Goal: Navigation & Orientation: Find specific page/section

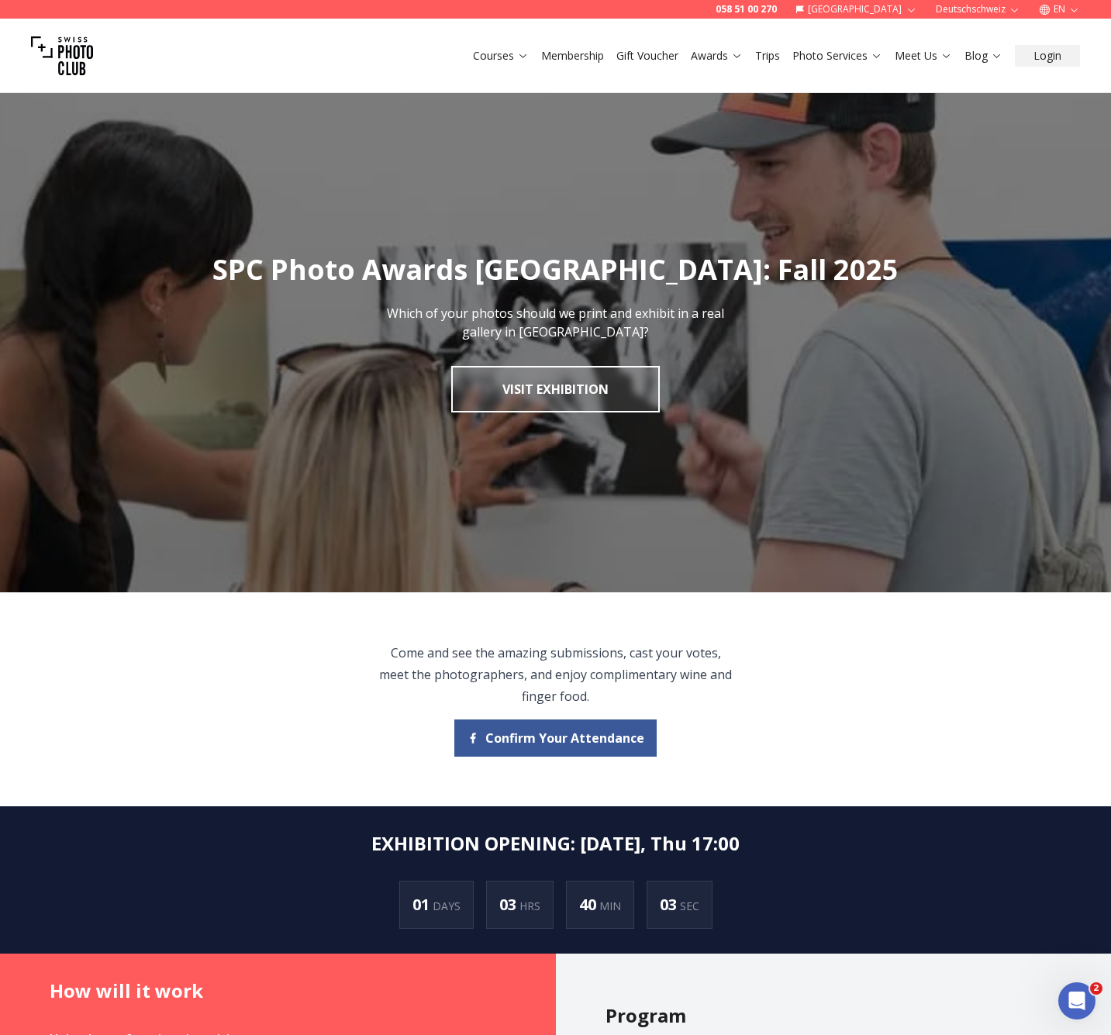
click at [486, 267] on h1 "SPC Photo Awards [GEOGRAPHIC_DATA]: Fall 2025" at bounding box center [555, 269] width 1111 height 31
click at [590, 268] on h1 "SPC Photo Awards [GEOGRAPHIC_DATA]: Fall 2025" at bounding box center [555, 269] width 1111 height 31
click at [298, 262] on h1 "SPC Photo Awards [GEOGRAPHIC_DATA]: Fall 2025" at bounding box center [555, 269] width 1111 height 31
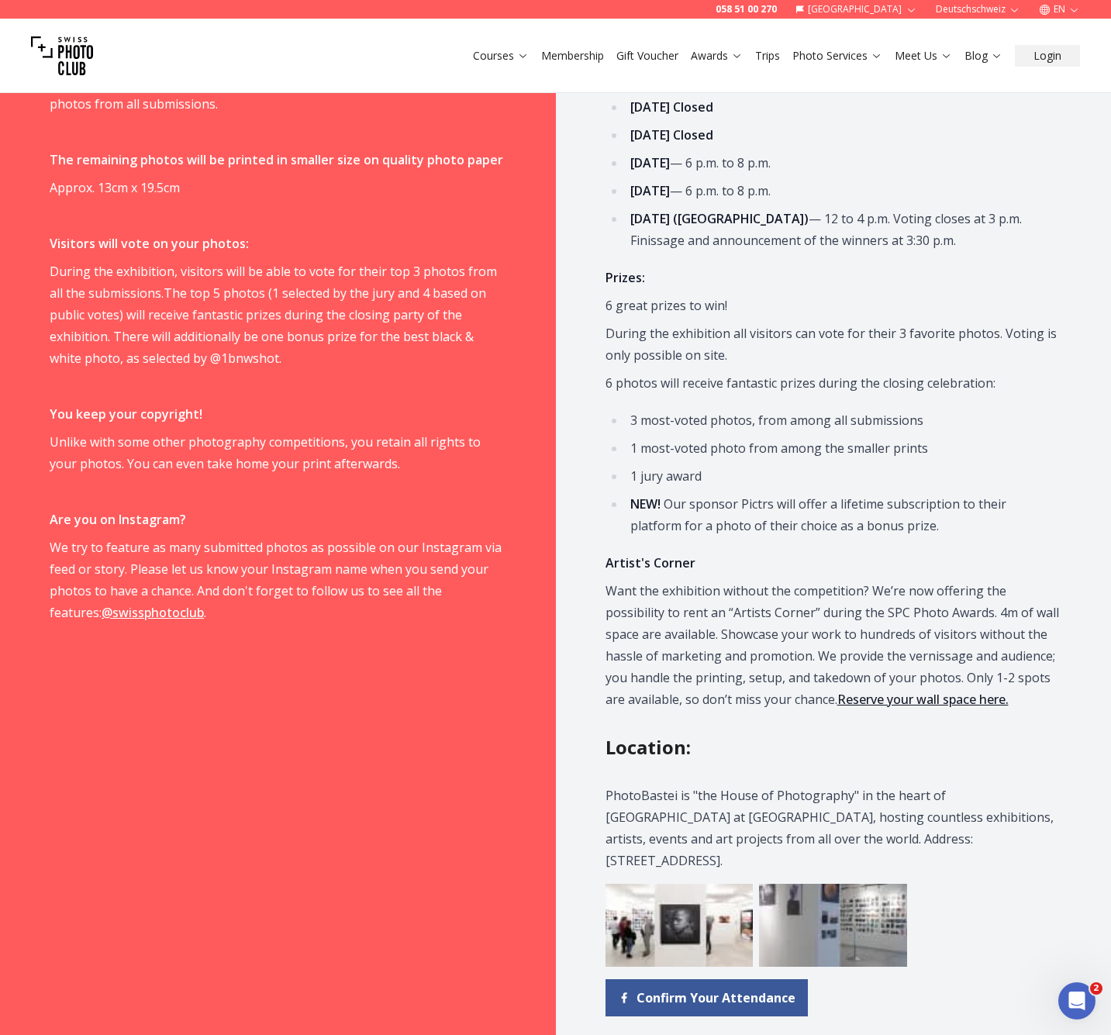
scroll to position [1331, 0]
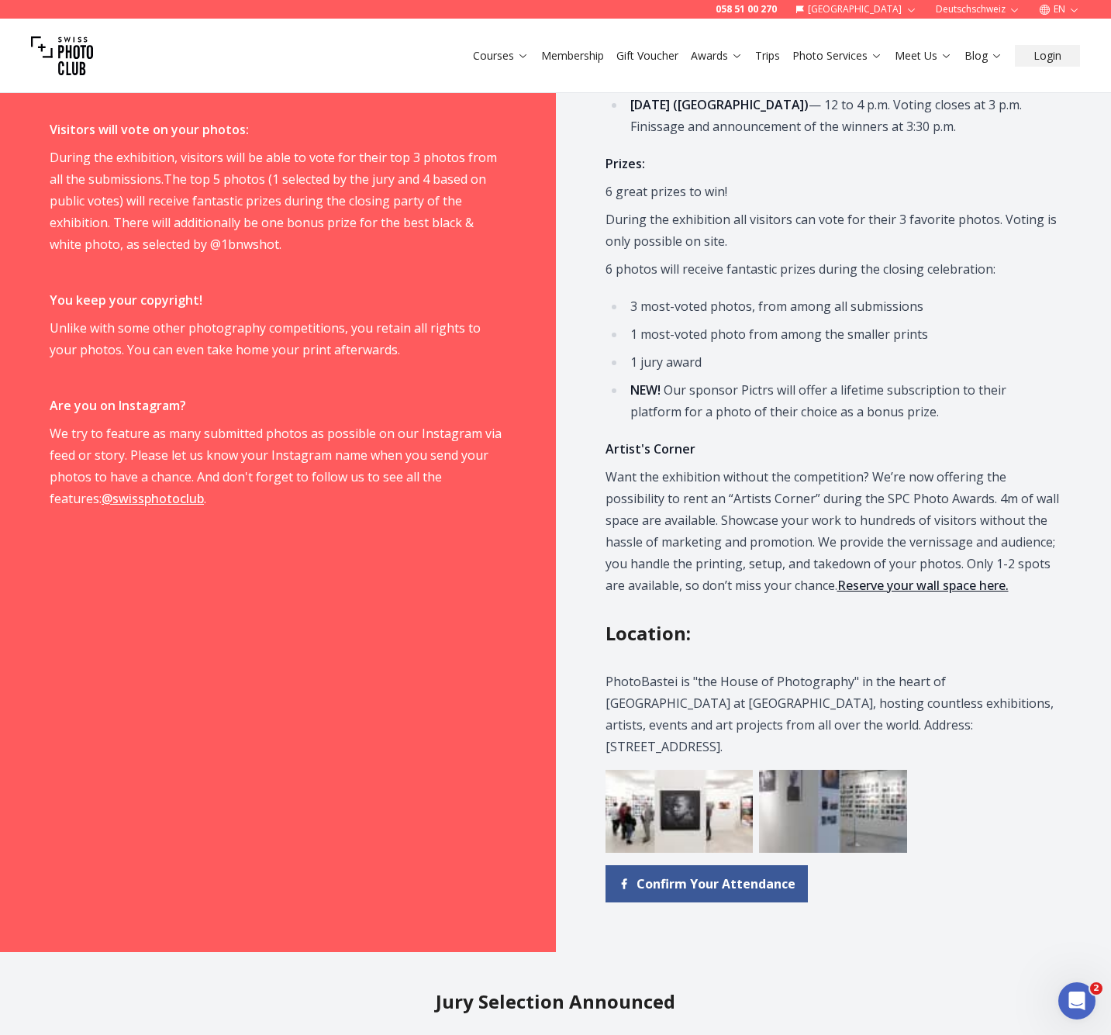
click at [643, 681] on p "PhotoBastei is "the House of Photography" in the heart of [GEOGRAPHIC_DATA] at …" at bounding box center [831, 713] width 453 height 87
copy p "PhotoBastei"
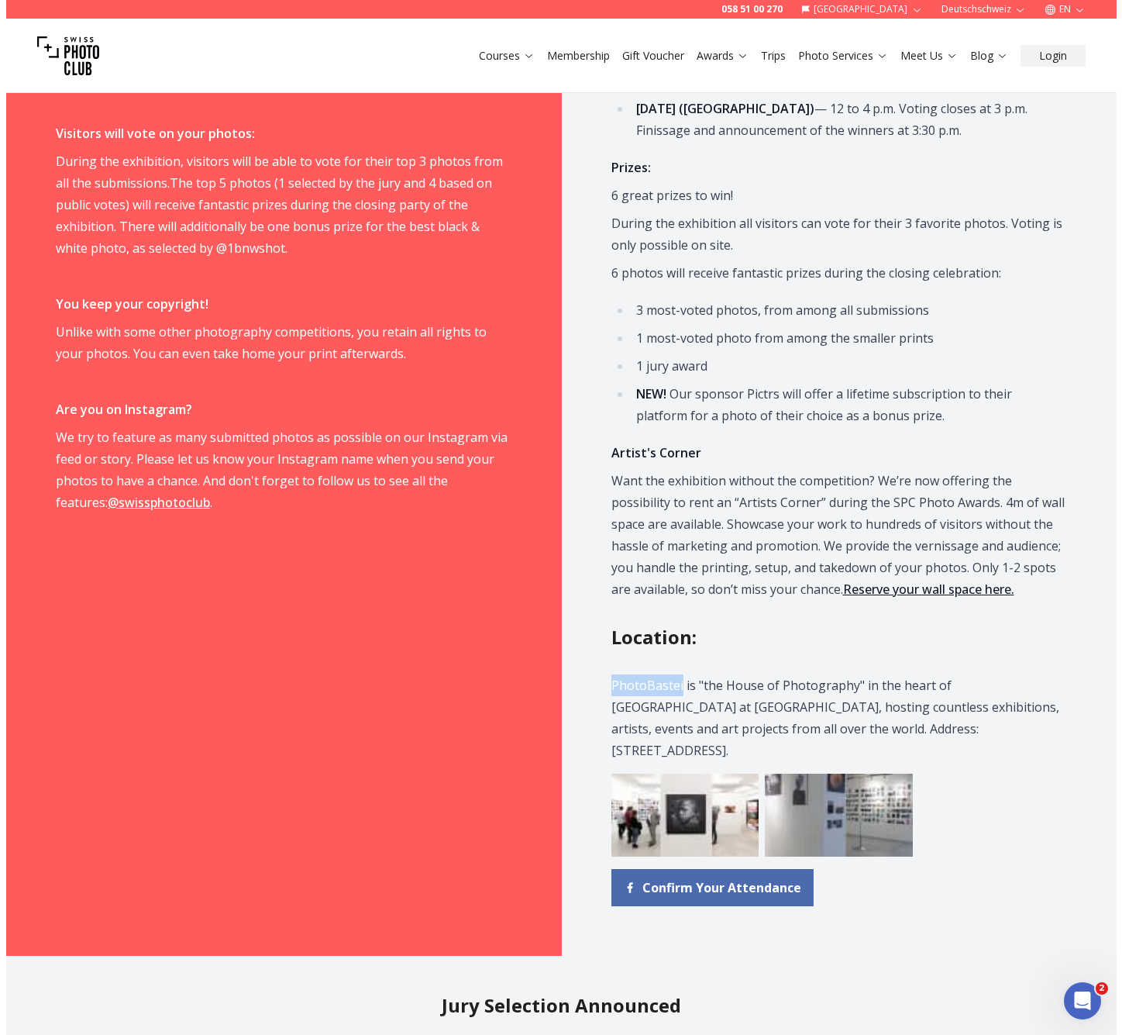
scroll to position [1475, 0]
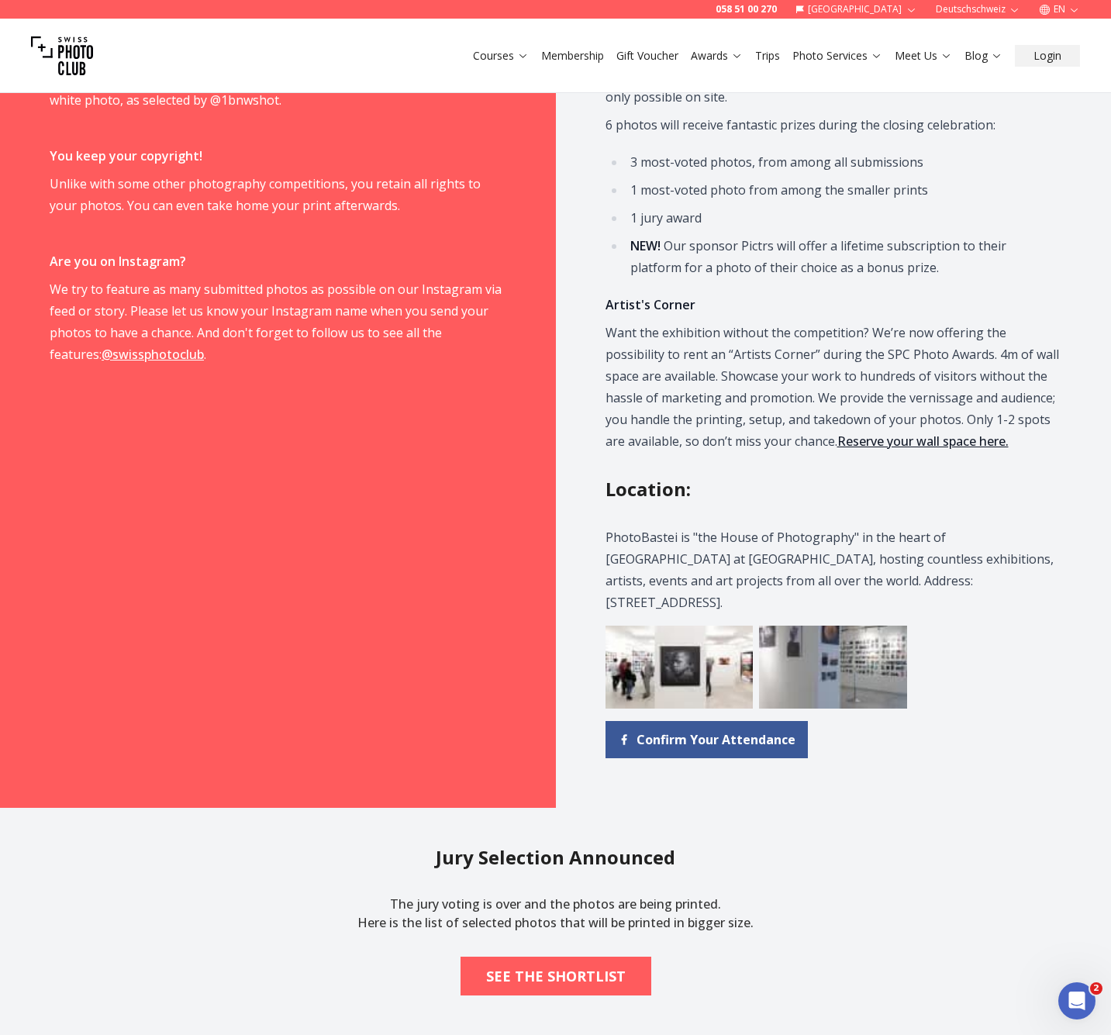
click at [789, 541] on p "PhotoBastei is "the House of Photography" in the heart of [GEOGRAPHIC_DATA] at …" at bounding box center [831, 569] width 453 height 87
drag, startPoint x: 799, startPoint y: 581, endPoint x: 865, endPoint y: 578, distance: 65.9
click at [865, 578] on p "PhotoBastei is "the House of Photography" in the heart of [GEOGRAPHIC_DATA] at …" at bounding box center [831, 569] width 453 height 87
copy p "Sihlquai 125"
click at [572, 965] on b "SEE THE SHORTLIST" at bounding box center [556, 976] width 140 height 22
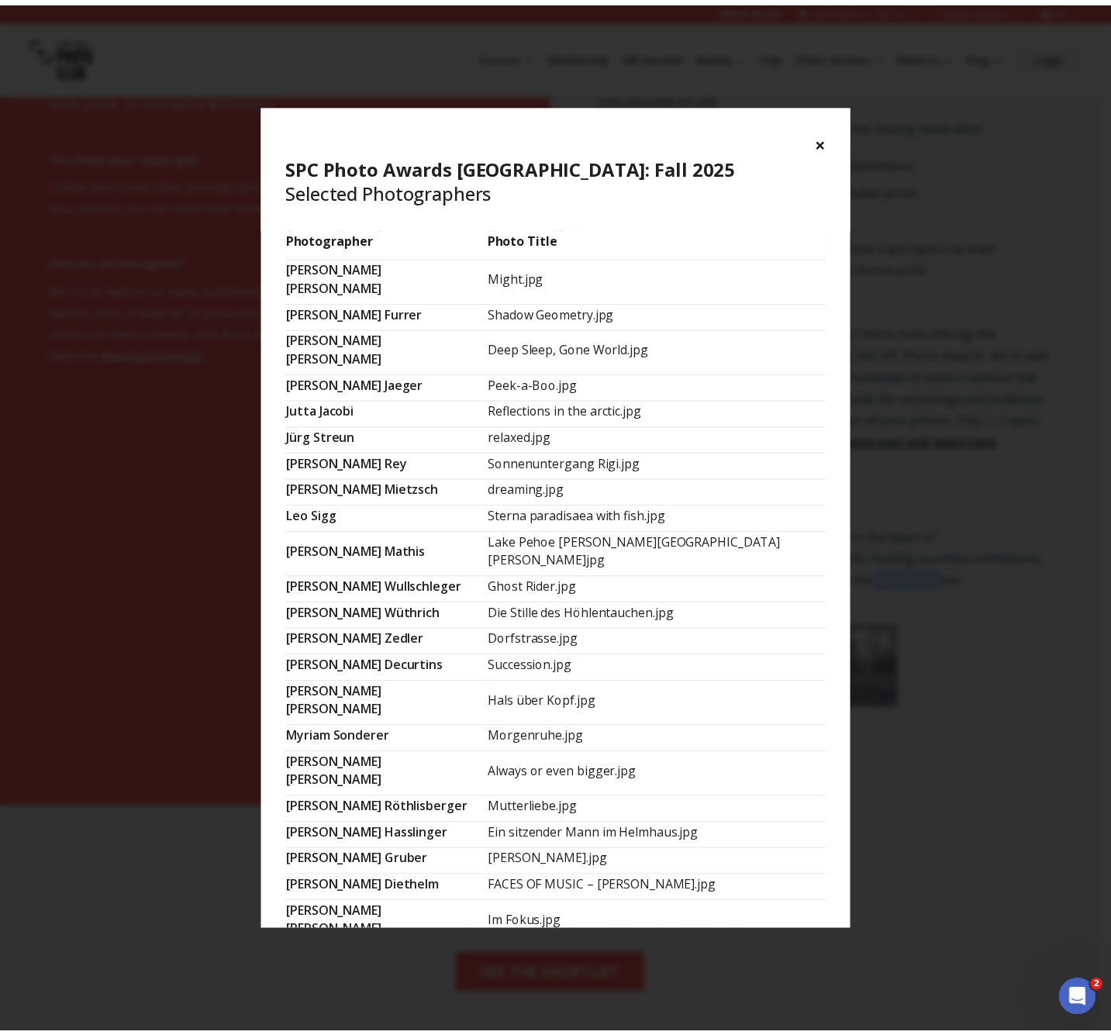
scroll to position [0, 0]
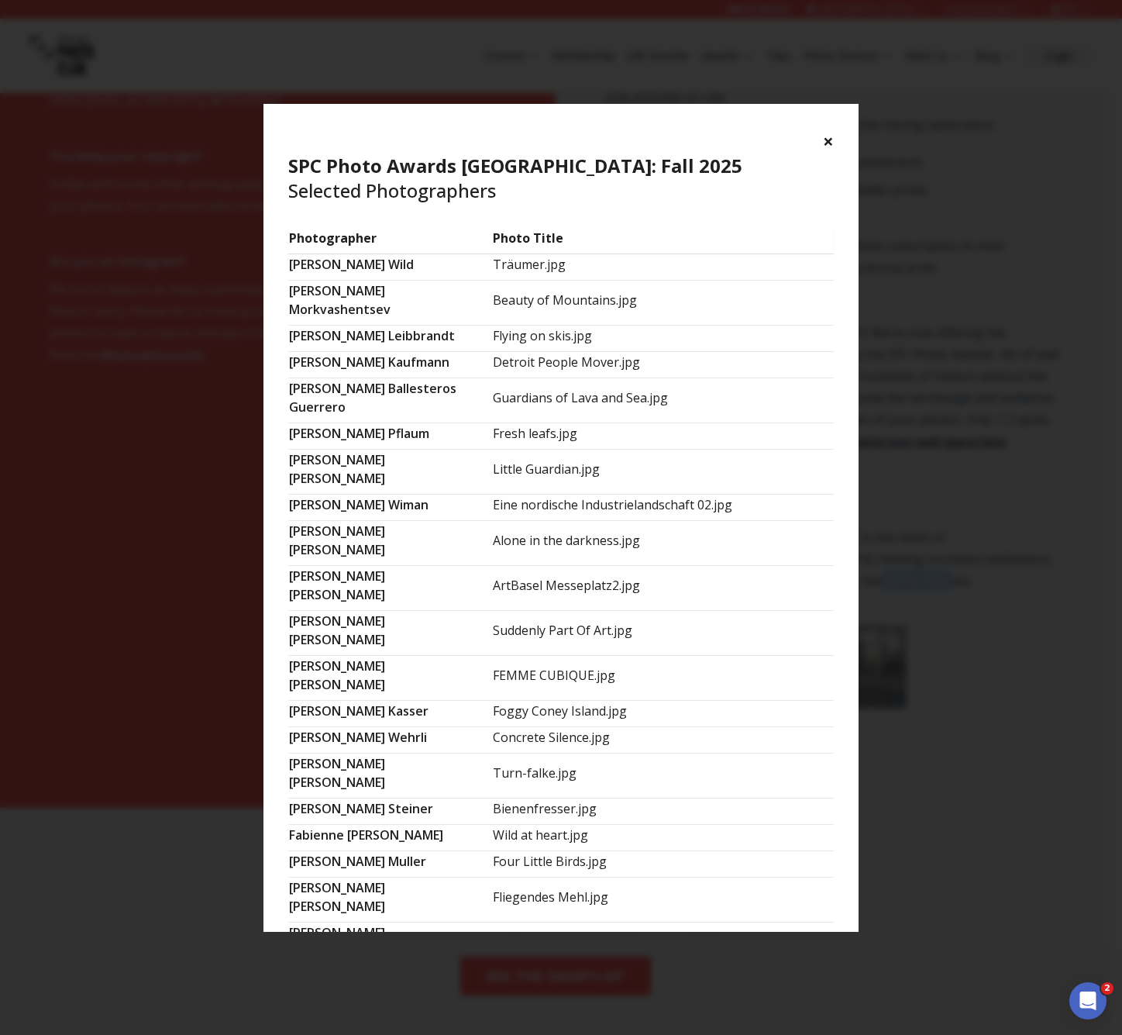
click at [827, 142] on button "×" at bounding box center [828, 141] width 11 height 25
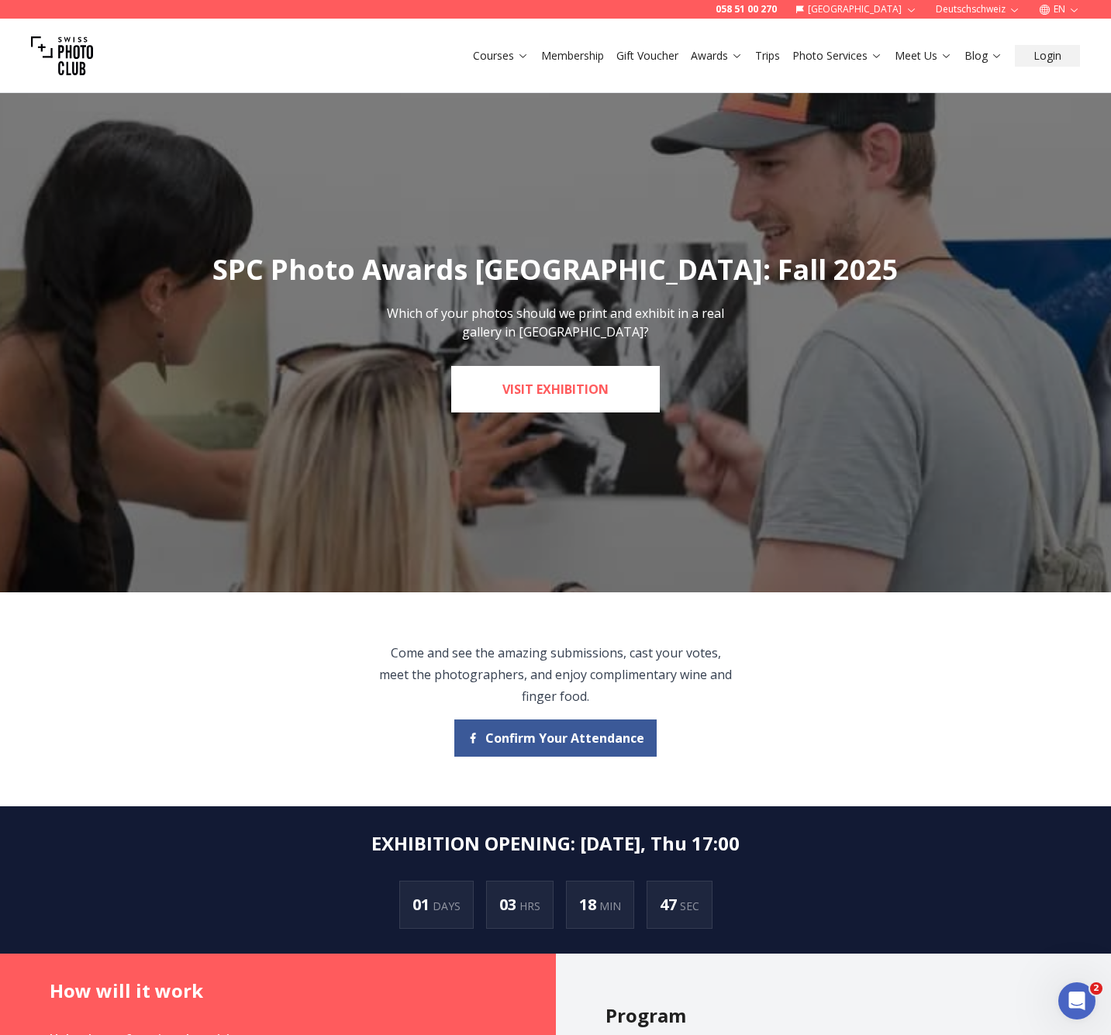
click at [560, 398] on link "Visit Exhibition" at bounding box center [555, 389] width 208 height 47
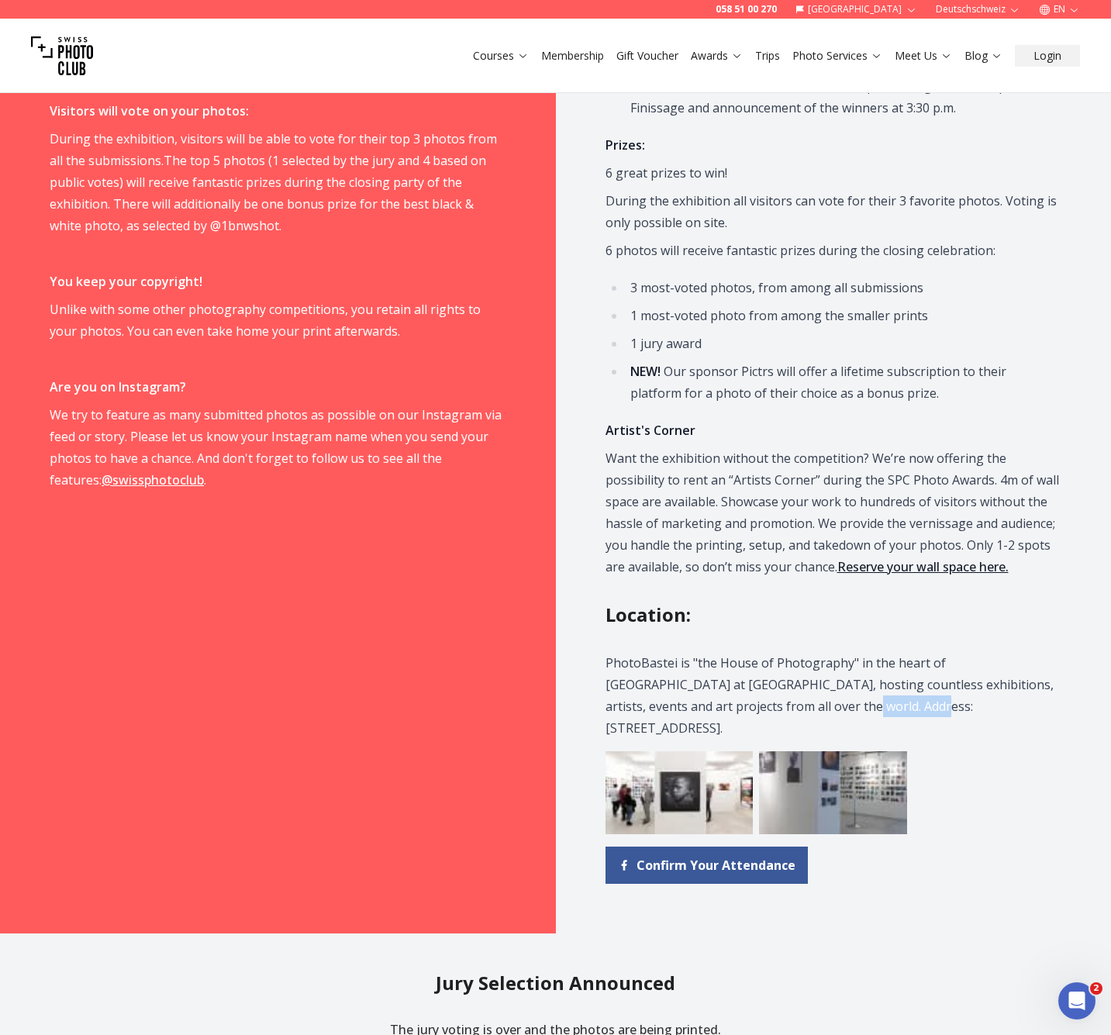
scroll to position [1480, 0]
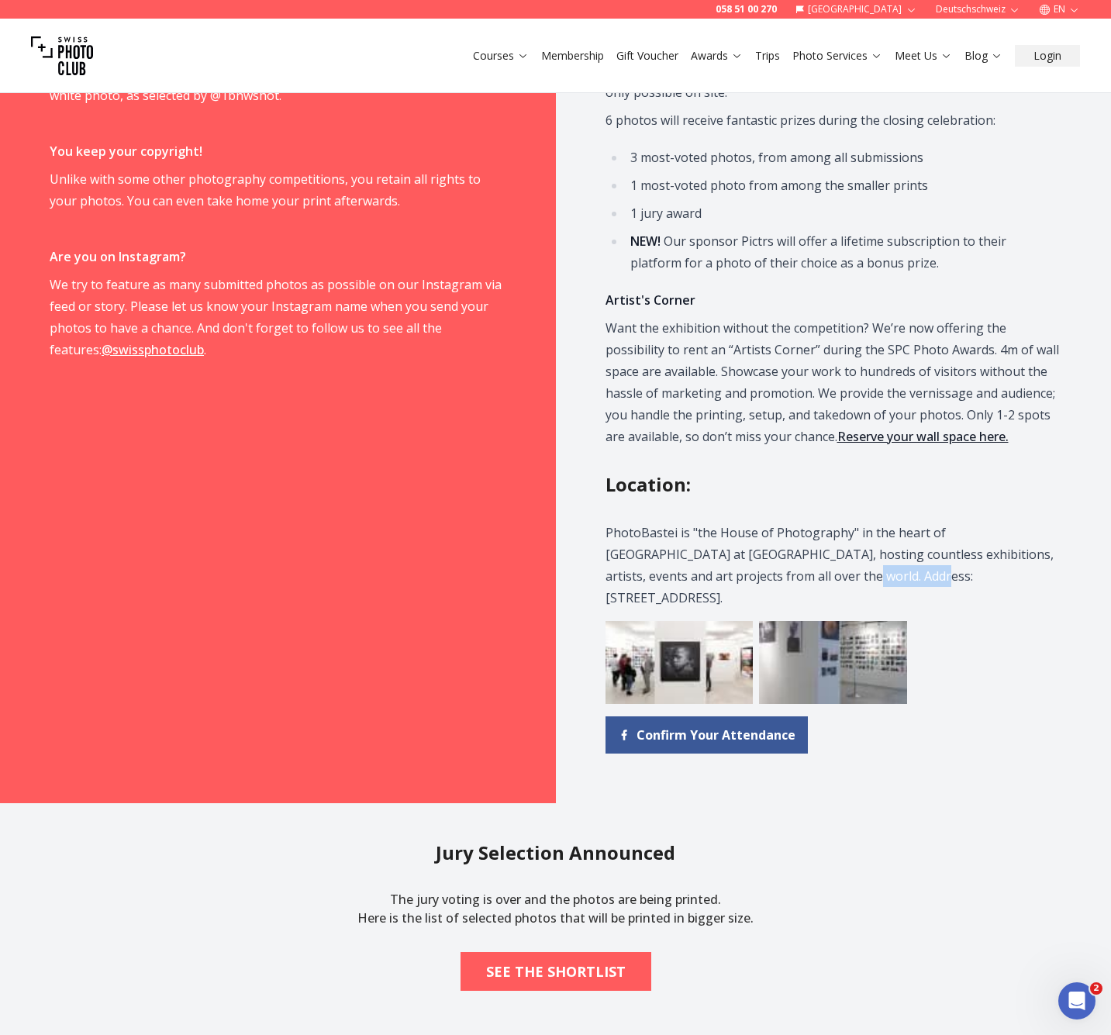
click at [107, 350] on link "@swissphotoclub" at bounding box center [153, 349] width 102 height 17
click at [928, 53] on link "Meet Us" at bounding box center [922, 56] width 57 height 16
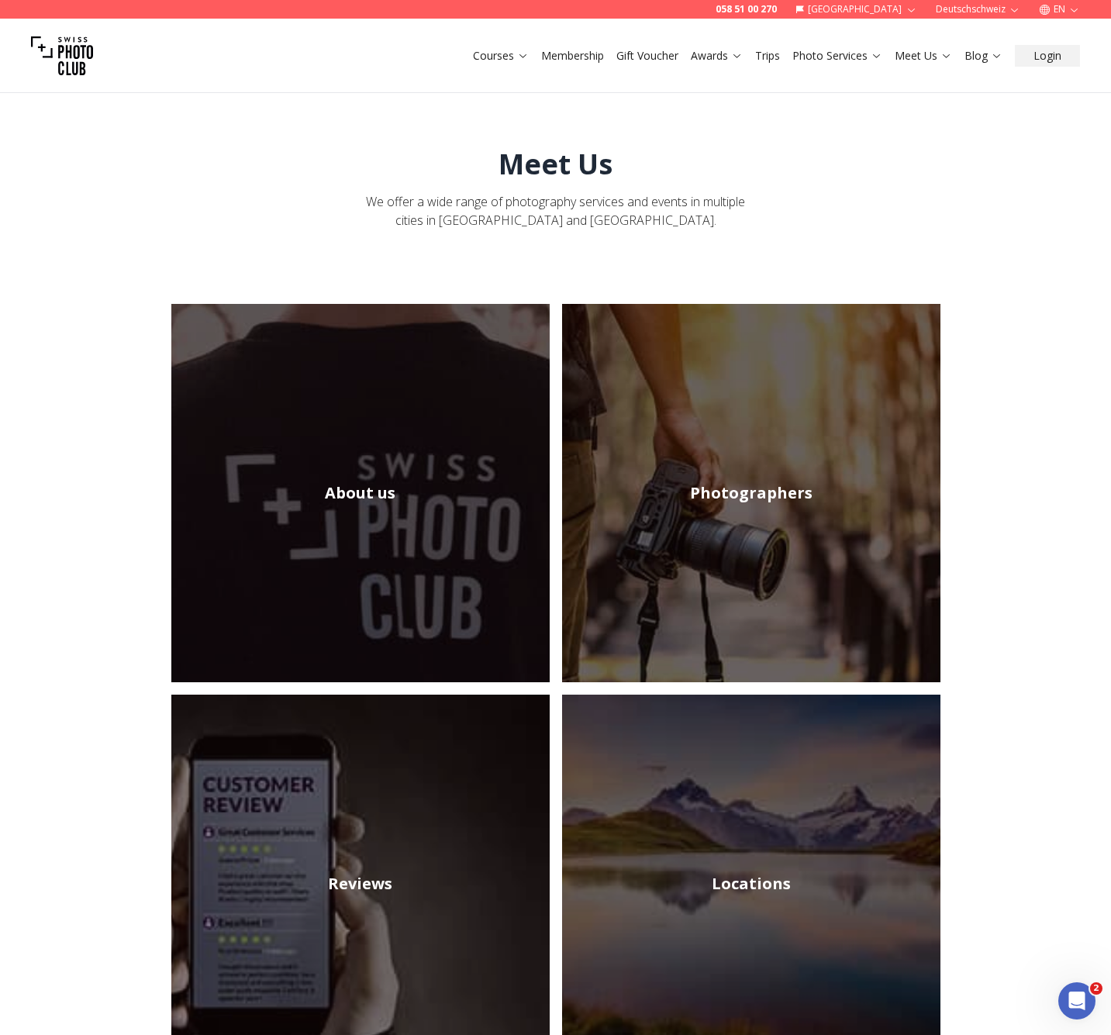
click at [895, 375] on img at bounding box center [751, 493] width 378 height 378
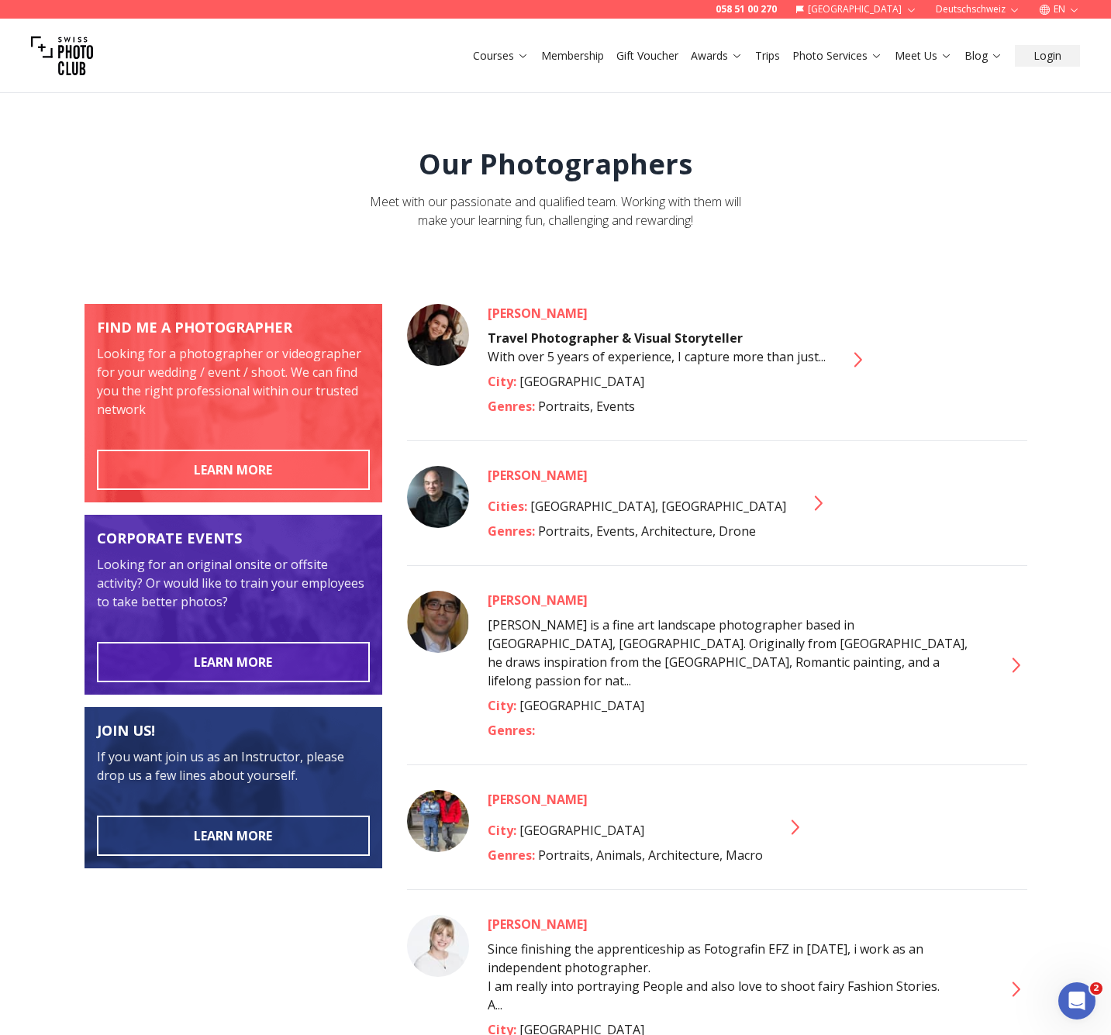
click at [1018, 657] on icon at bounding box center [1015, 664] width 8 height 15
click at [805, 501] on icon at bounding box center [817, 503] width 25 height 25
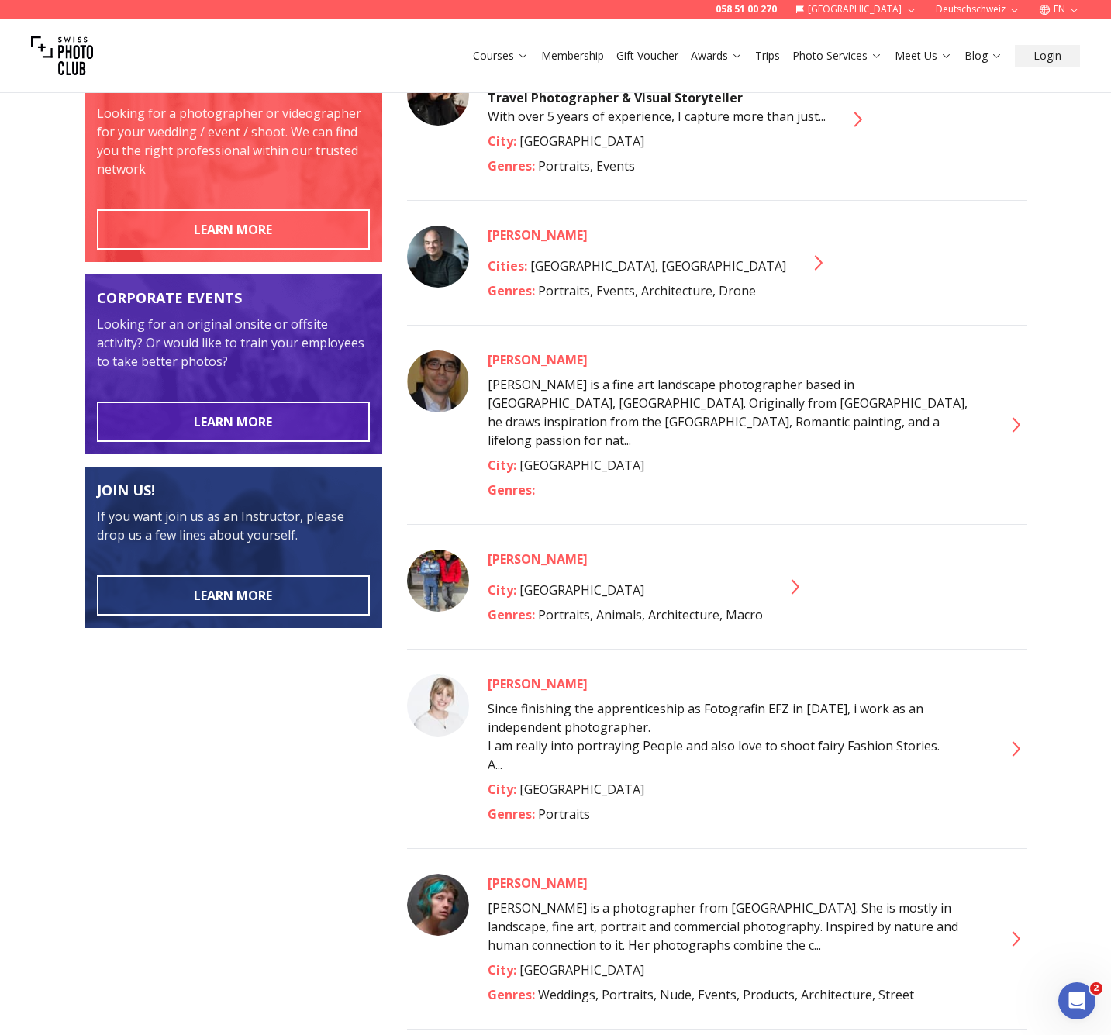
scroll to position [421, 0]
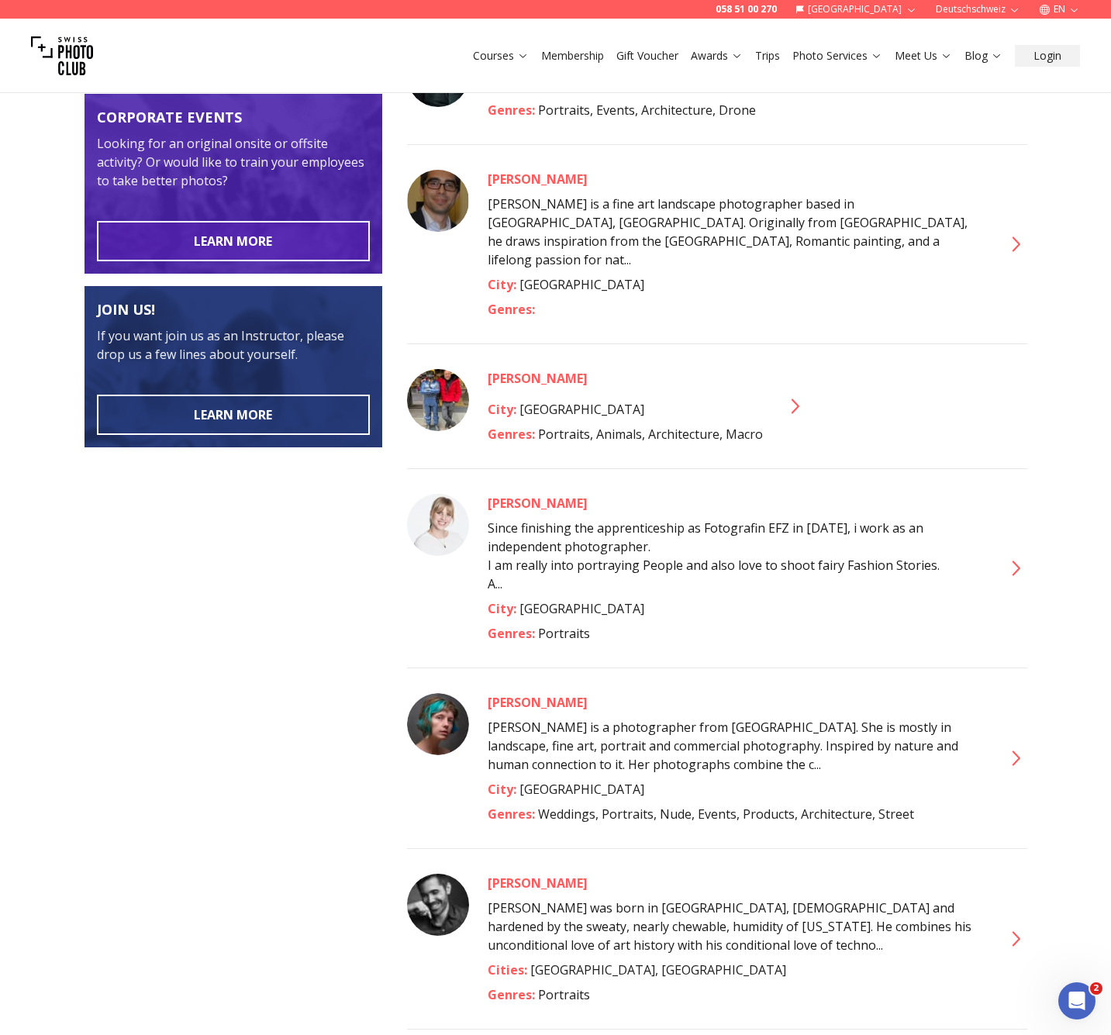
click at [1020, 556] on icon at bounding box center [1014, 568] width 25 height 25
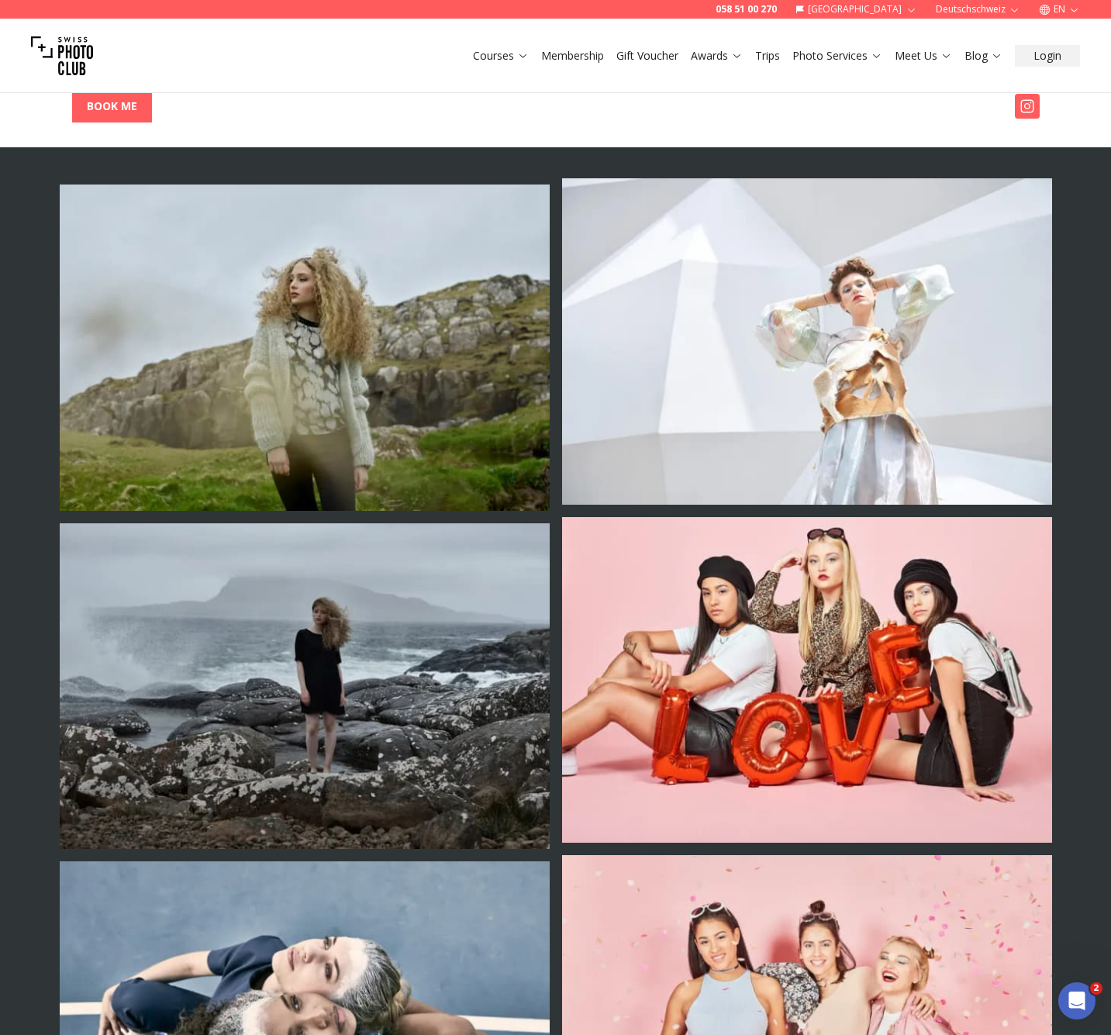
scroll to position [1104, 0]
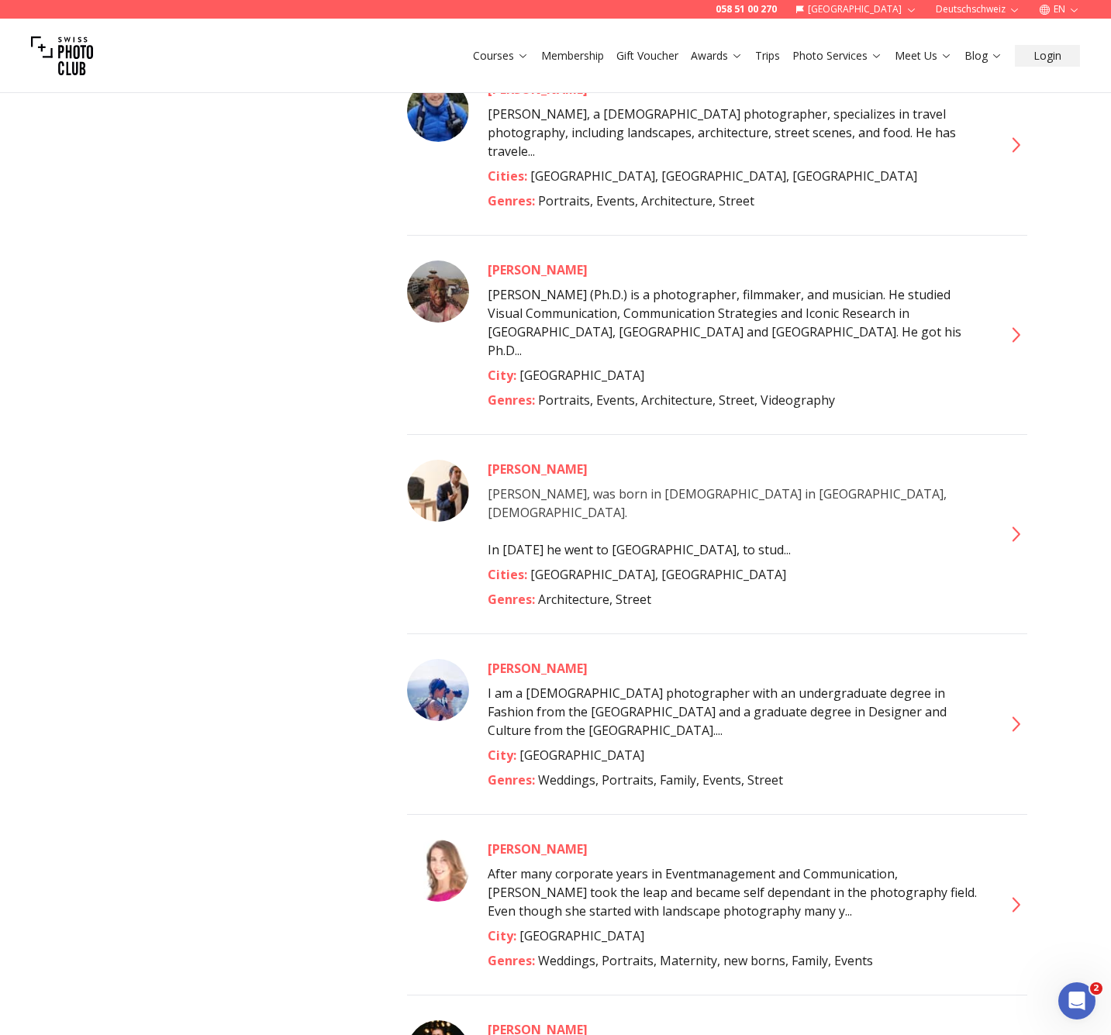
scroll to position [1597, 0]
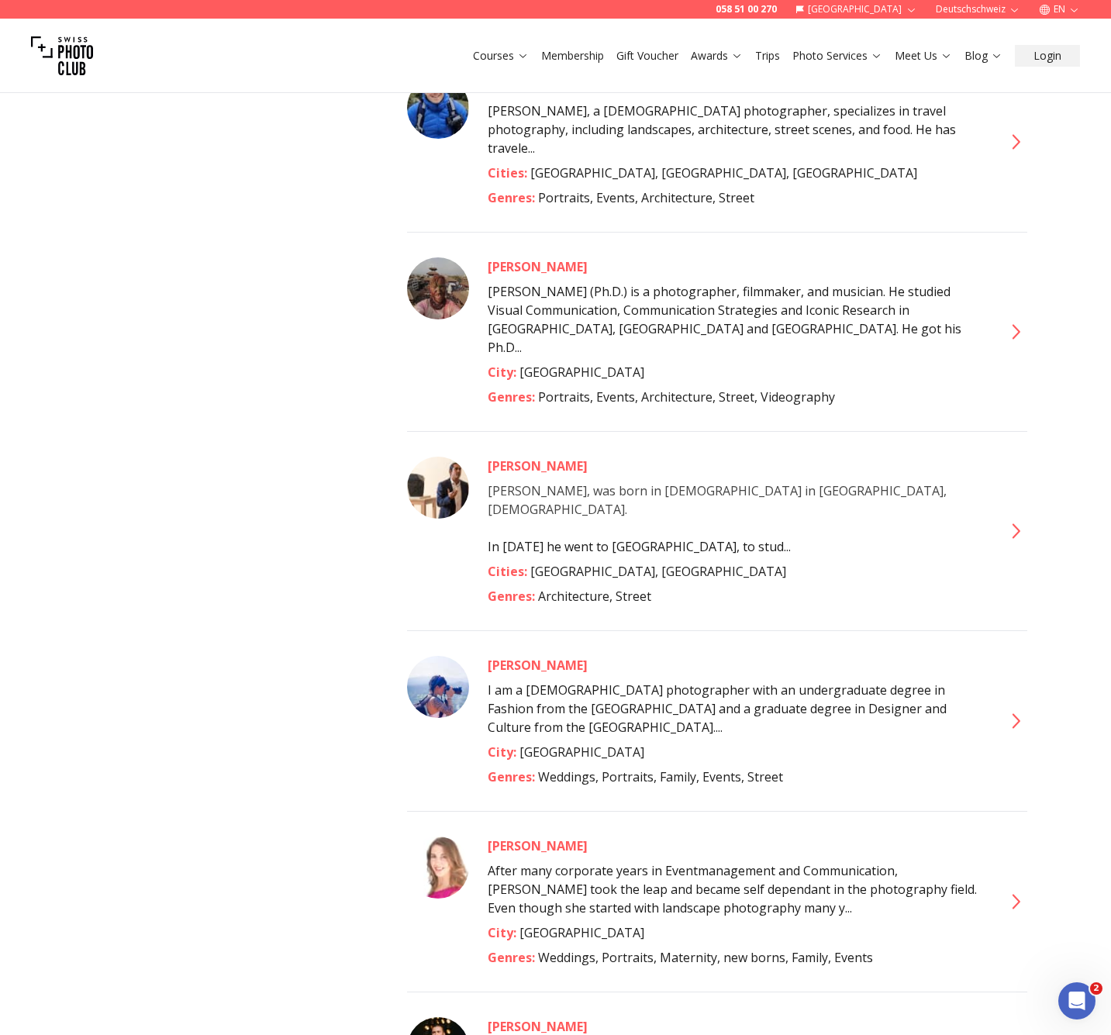
click at [840, 681] on span "I am a [DEMOGRAPHIC_DATA] photographer with an undergraduate degree in Fashion …" at bounding box center [717, 708] width 459 height 54
click at [1008, 708] on icon at bounding box center [1014, 720] width 25 height 25
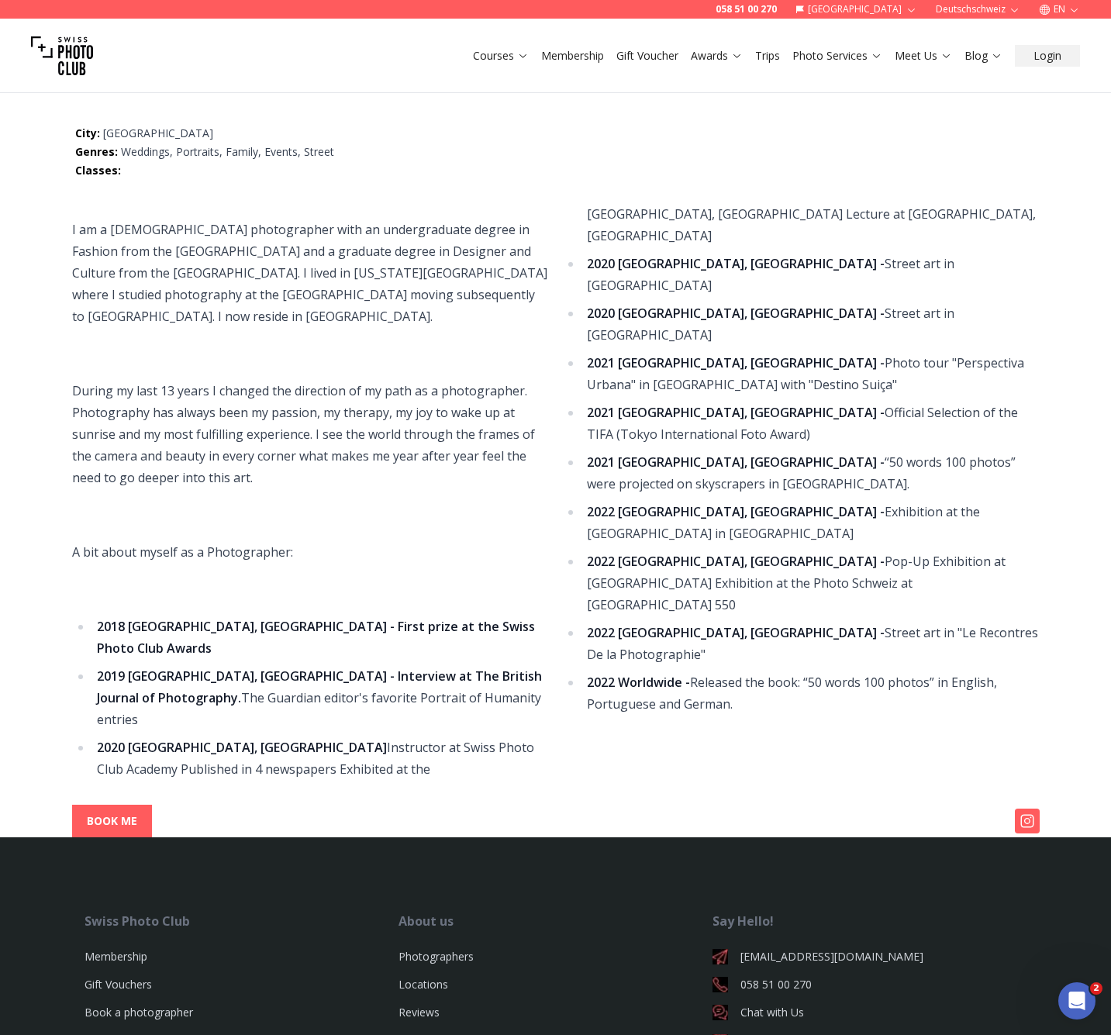
scroll to position [343, 0]
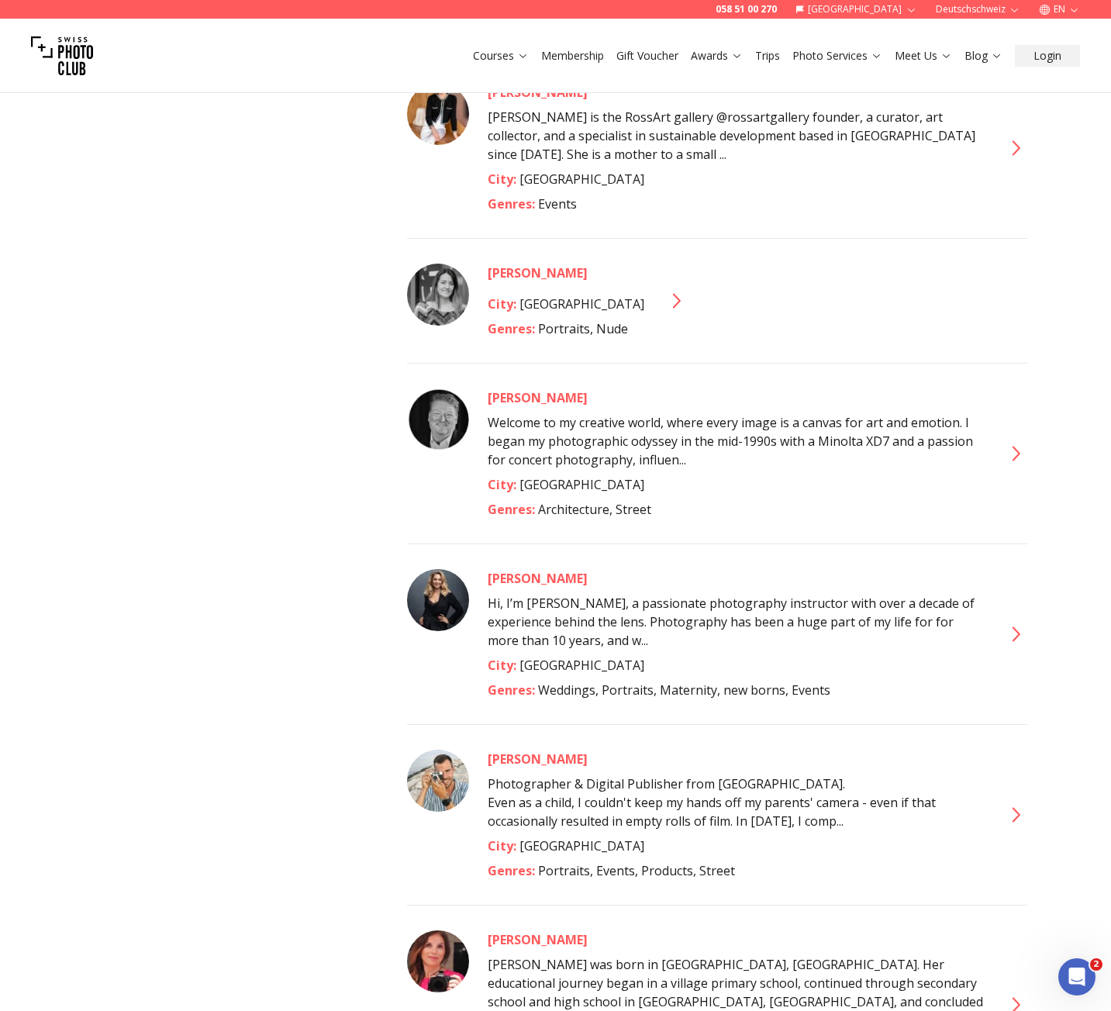
scroll to position [1328, 0]
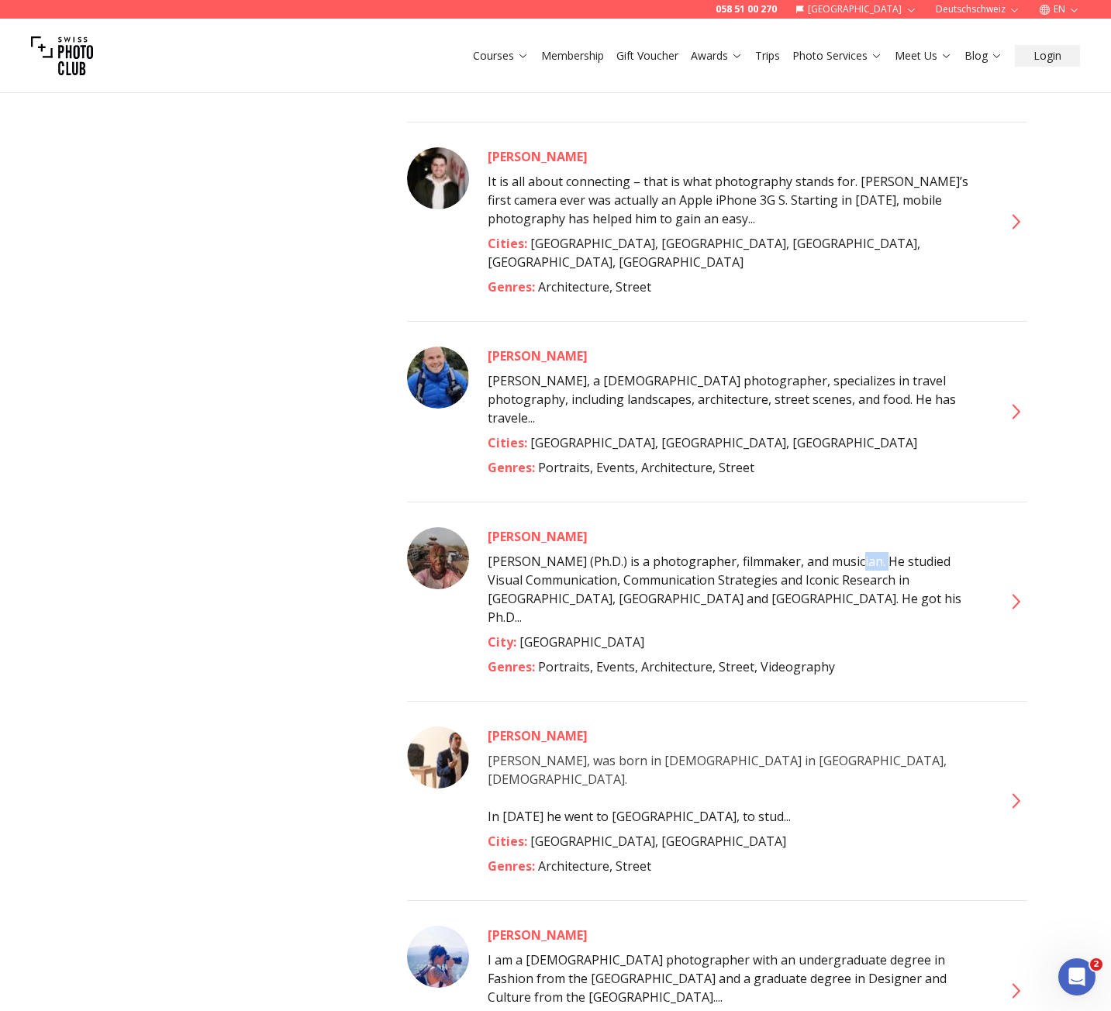
click at [530, 527] on div "[PERSON_NAME]" at bounding box center [736, 536] width 496 height 19
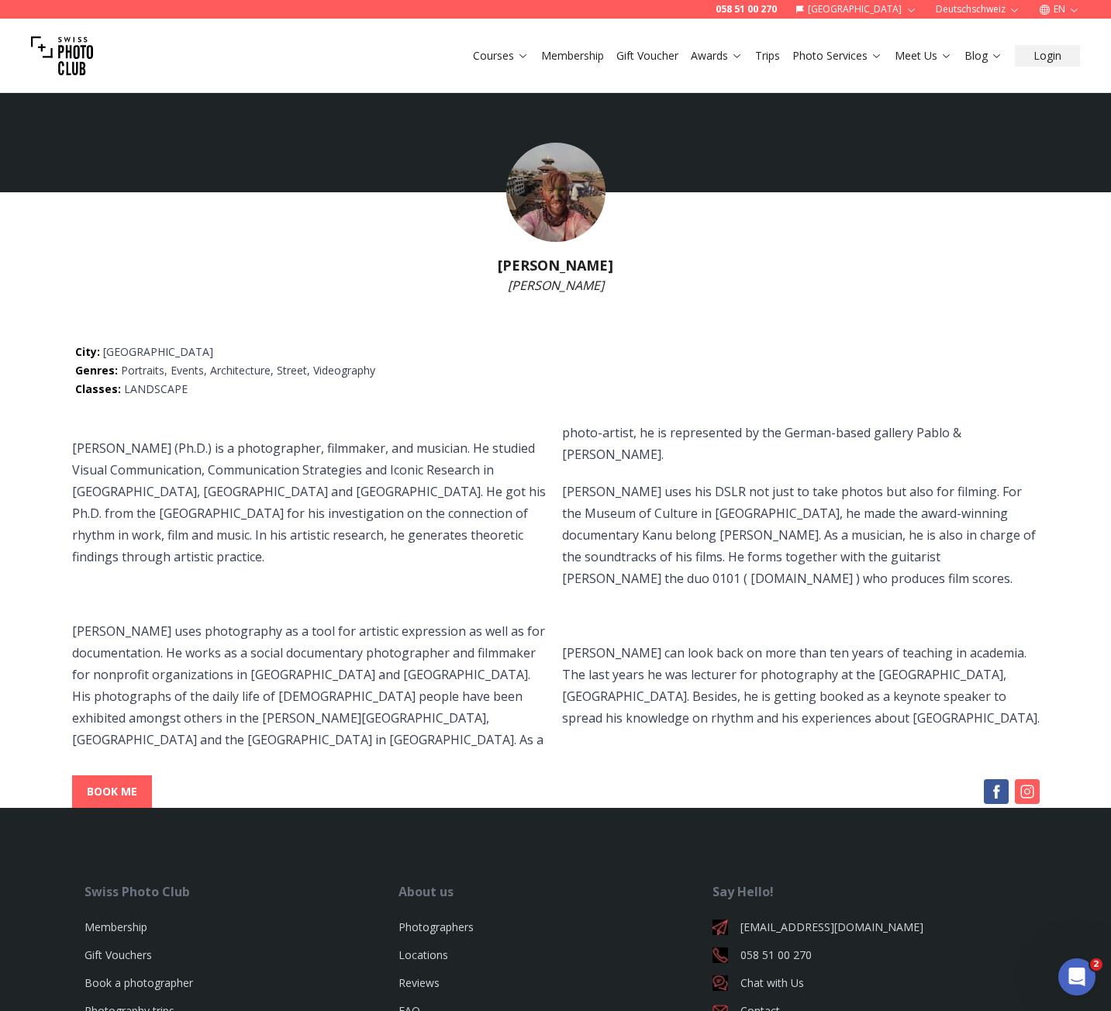
click at [776, 305] on div "[PERSON_NAME] [PERSON_NAME] City : [GEOGRAPHIC_DATA] Genres : Portraits, Events…" at bounding box center [555, 440] width 1111 height 733
click at [893, 567] on span "[PERSON_NAME] (Ph.D.) is a photographer, filmmaker, and musician. He studied Vi…" at bounding box center [555, 586] width 967 height 329
